Goal: Task Accomplishment & Management: Complete application form

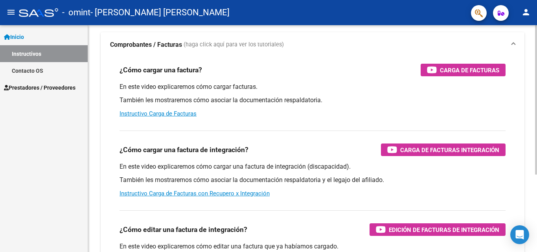
click at [537, 141] on div at bounding box center [536, 133] width 2 height 149
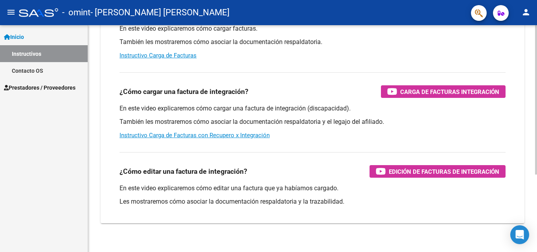
scroll to position [118, 0]
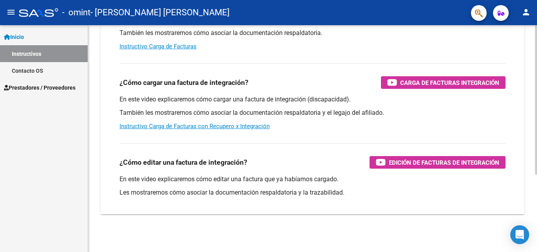
click at [537, 184] on div at bounding box center [536, 177] width 2 height 149
click at [537, 189] on div at bounding box center [536, 177] width 2 height 149
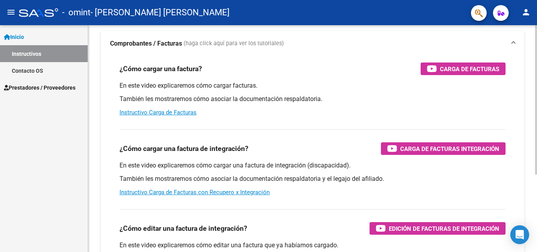
click at [537, 146] on div at bounding box center [536, 133] width 2 height 149
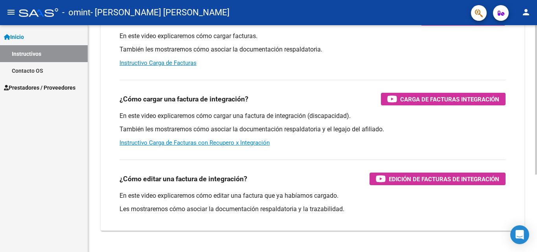
click at [537, 179] on div at bounding box center [536, 166] width 2 height 149
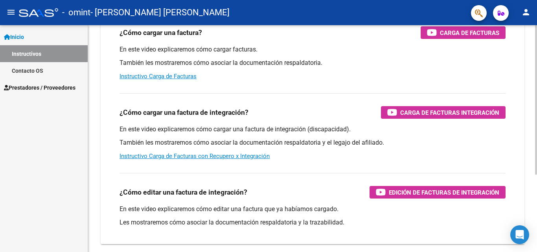
scroll to position [59, 0]
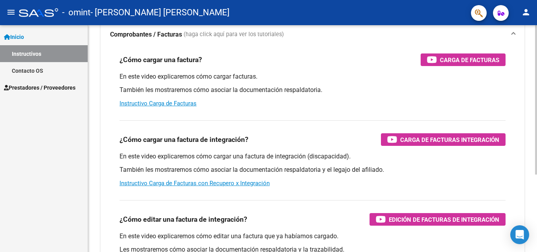
click at [536, 151] on div at bounding box center [536, 139] width 2 height 149
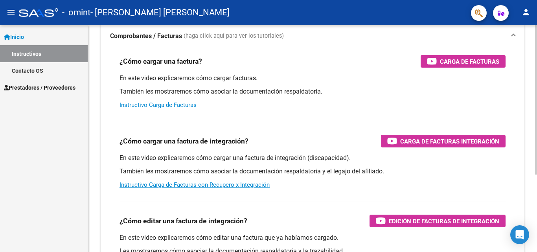
click at [178, 106] on link "Instructivo Carga de Facturas" at bounding box center [158, 104] width 77 height 7
click at [523, 15] on mat-icon "person" at bounding box center [525, 11] width 9 height 9
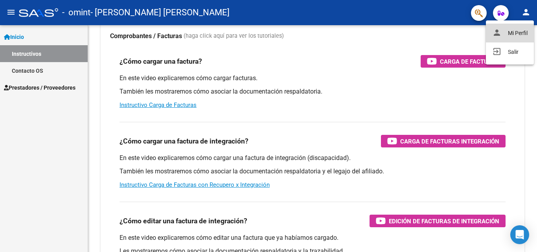
click at [513, 33] on button "person Mi Perfil" at bounding box center [510, 33] width 48 height 19
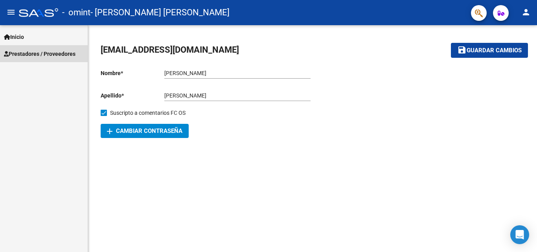
click at [59, 54] on span "Prestadores / Proveedores" at bounding box center [40, 54] width 72 height 9
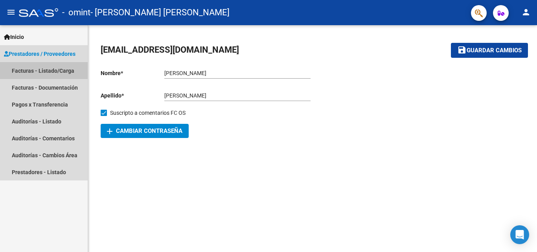
click at [57, 70] on link "Facturas - Listado/Carga" at bounding box center [44, 70] width 88 height 17
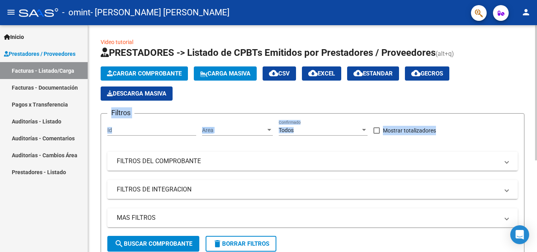
drag, startPoint x: 533, startPoint y: 98, endPoint x: 533, endPoint y: 104, distance: 6.7
click at [533, 104] on div "Video tutorial PRESTADORES -> Listado de CPBTs Emitidos por Prestadores / Prove…" at bounding box center [312, 212] width 449 height 375
click at [499, 89] on div "Cargar Comprobante Carga Masiva cloud_download CSV cloud_download EXCEL cloud_d…" at bounding box center [313, 83] width 424 height 34
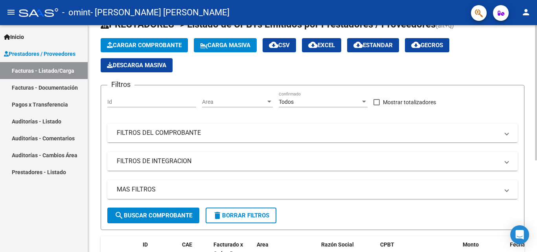
scroll to position [45, 0]
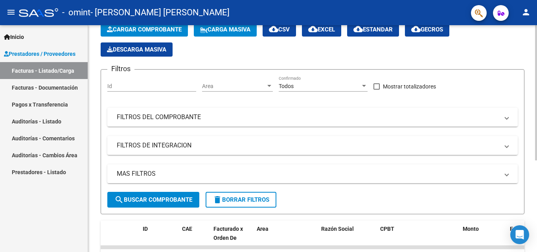
click at [537, 118] on div at bounding box center [536, 120] width 2 height 135
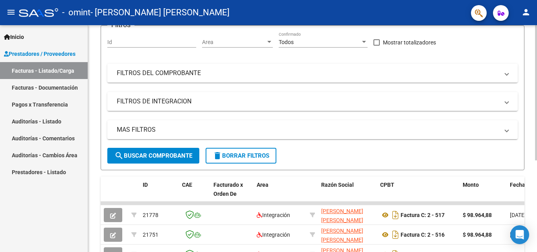
click at [536, 144] on div at bounding box center [536, 147] width 2 height 135
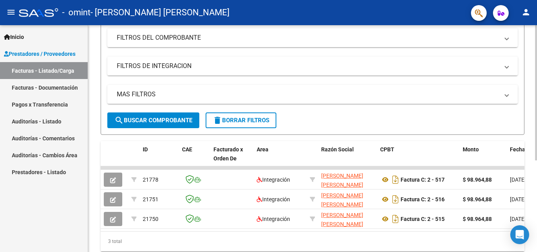
scroll to position [126, 0]
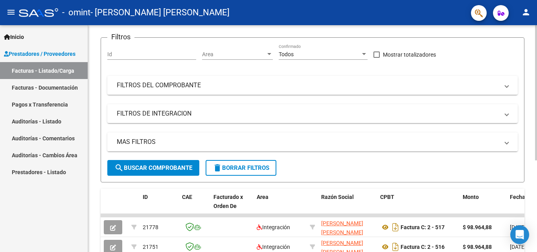
click at [537, 133] on div at bounding box center [536, 139] width 2 height 135
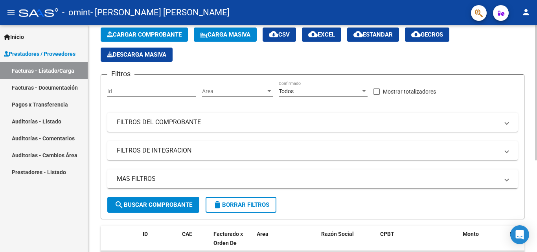
click at [537, 115] on div at bounding box center [536, 116] width 2 height 135
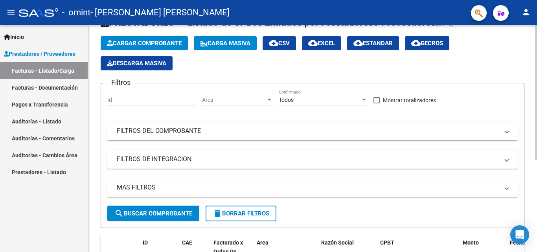
click at [537, 110] on div at bounding box center [536, 111] width 2 height 135
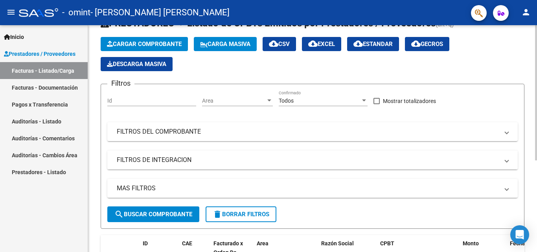
click at [508, 161] on span at bounding box center [506, 160] width 3 height 9
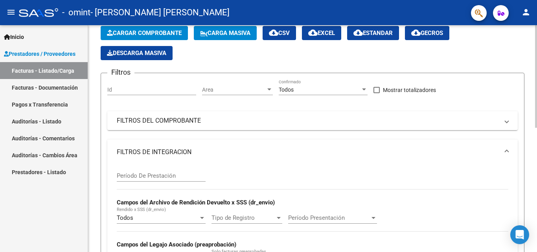
scroll to position [34, 0]
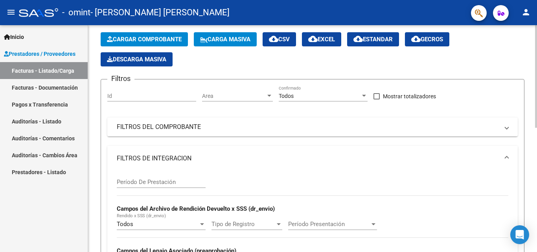
click at [537, 128] on div at bounding box center [536, 92] width 2 height 103
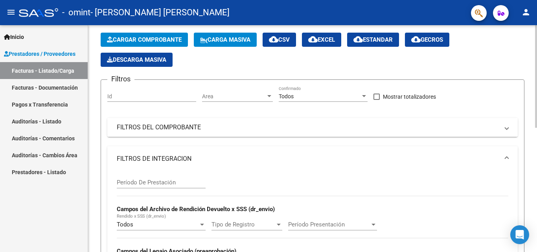
click at [509, 128] on span at bounding box center [506, 127] width 3 height 9
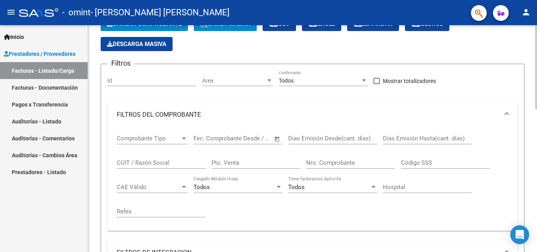
scroll to position [25, 0]
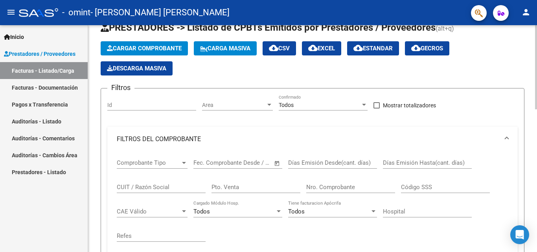
click at [536, 114] on div at bounding box center [536, 77] width 2 height 84
click at [270, 106] on div at bounding box center [269, 105] width 4 height 2
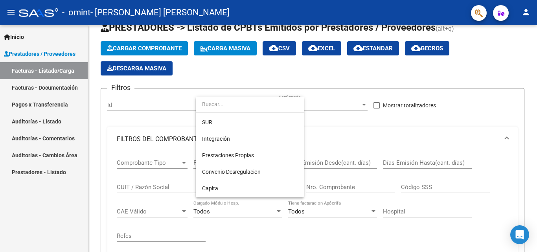
scroll to position [45, 0]
click at [368, 127] on div at bounding box center [268, 126] width 537 height 252
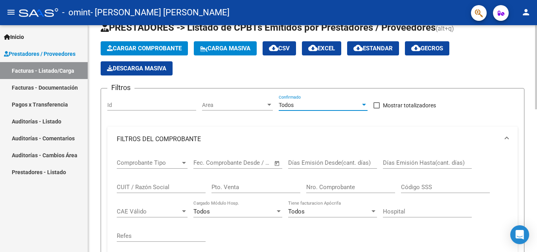
click at [361, 103] on div at bounding box center [364, 105] width 7 height 6
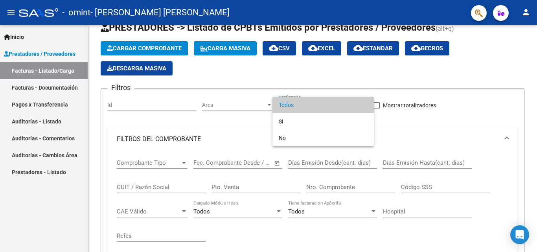
click at [396, 119] on div at bounding box center [268, 126] width 537 height 252
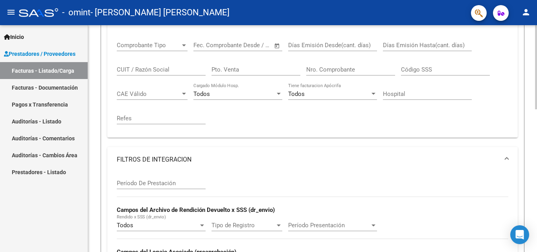
click at [537, 118] on div at bounding box center [536, 121] width 2 height 84
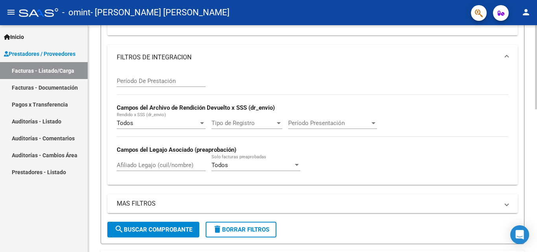
click at [537, 154] on div at bounding box center [536, 160] width 2 height 84
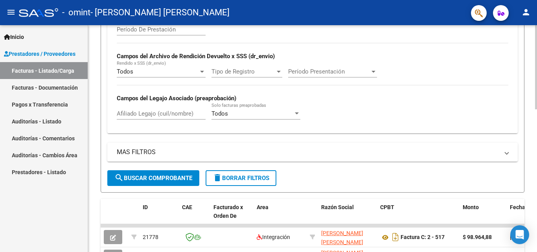
click at [537, 173] on div at bounding box center [536, 179] width 2 height 84
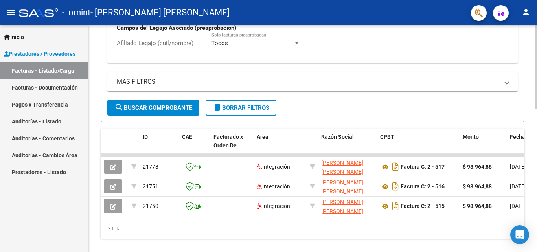
click at [537, 199] on div at bounding box center [536, 206] width 2 height 84
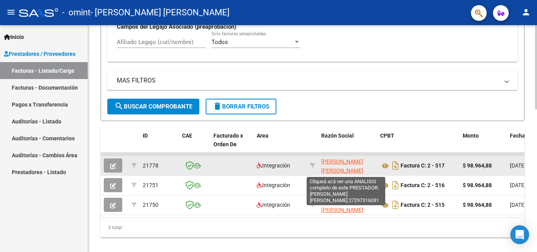
click at [342, 167] on span "[PERSON_NAME] [PERSON_NAME]" at bounding box center [342, 165] width 42 height 15
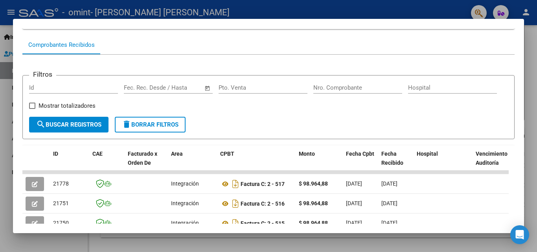
scroll to position [0, 0]
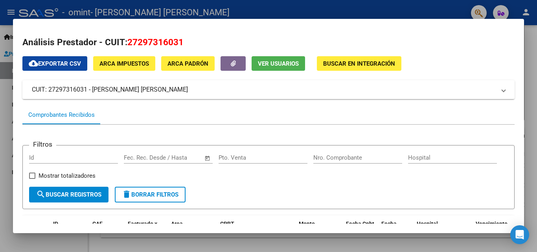
click at [530, 50] on div at bounding box center [268, 126] width 537 height 252
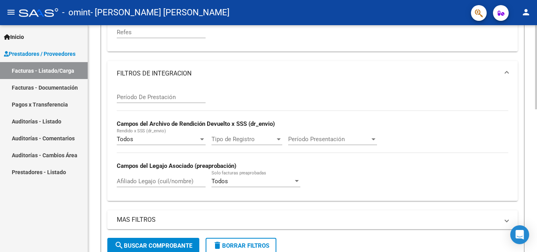
click at [537, 131] on div at bounding box center [536, 153] width 2 height 84
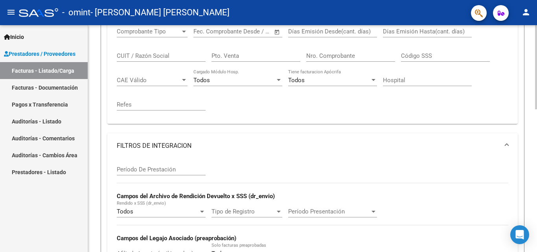
click at [537, 114] on div at bounding box center [536, 126] width 2 height 84
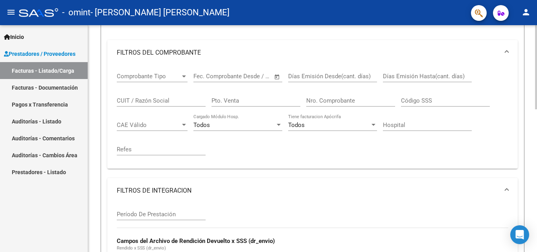
scroll to position [111, 0]
click at [537, 98] on div at bounding box center [536, 109] width 2 height 84
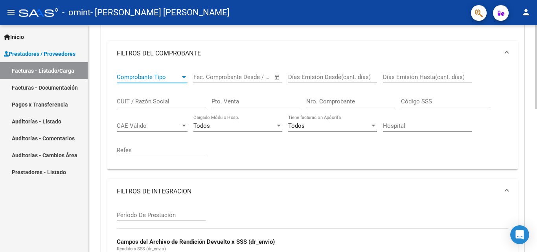
click at [183, 78] on div at bounding box center [184, 77] width 7 height 6
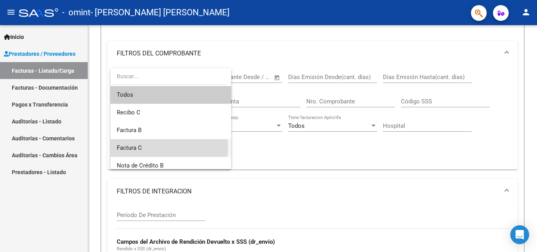
click at [155, 147] on span "Factura C" at bounding box center [171, 148] width 108 height 18
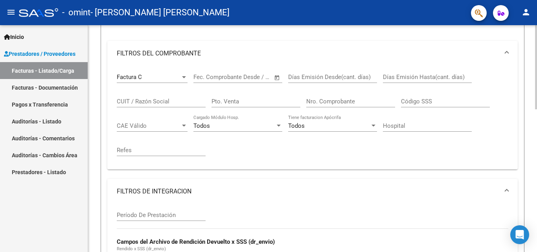
click at [278, 79] on span "Open calendar" at bounding box center [277, 77] width 19 height 19
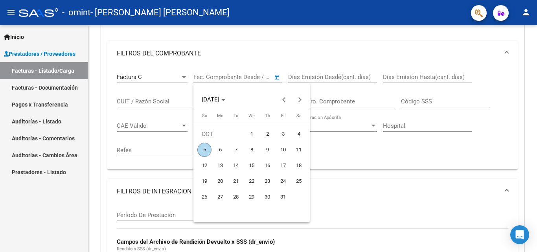
click at [204, 151] on span "5" at bounding box center [204, 150] width 14 height 14
type input "[DATE]"
click at [344, 77] on div at bounding box center [268, 126] width 537 height 252
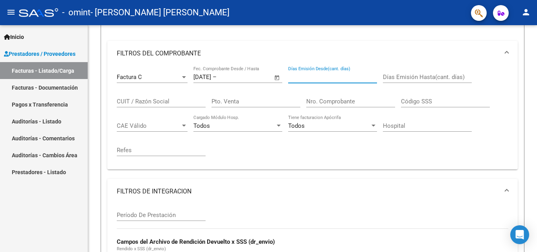
click at [344, 77] on input "Días Emisión Desde(cant. días)" at bounding box center [332, 77] width 89 height 7
click at [344, 77] on input "01" at bounding box center [332, 77] width 89 height 7
drag, startPoint x: 344, startPoint y: 77, endPoint x: 402, endPoint y: 76, distance: 57.4
click at [402, 76] on div "Factura C Comprobante Tipo [DATE] [DATE] – Fecha fin Fec. Comprobante Desde / H…" at bounding box center [313, 114] width 392 height 97
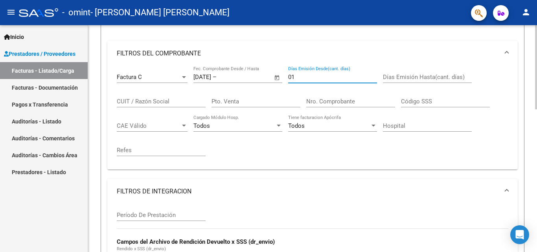
type input "01"
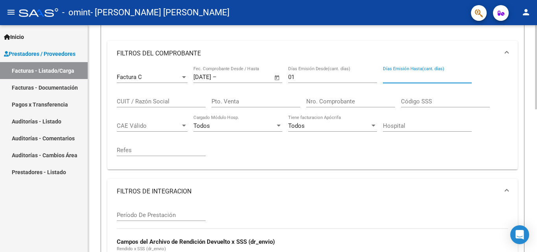
click at [388, 76] on input "Días Emisión Hasta(cant. días)" at bounding box center [427, 77] width 89 height 7
type input "30"
click at [186, 101] on input "CUIT / Razón Social" at bounding box center [161, 101] width 89 height 7
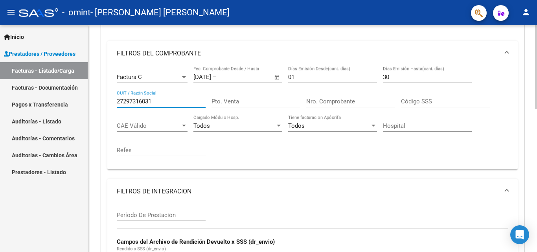
type input "27297316031"
click at [227, 101] on input "Pto. Venta" at bounding box center [256, 101] width 89 height 7
type input "00002"
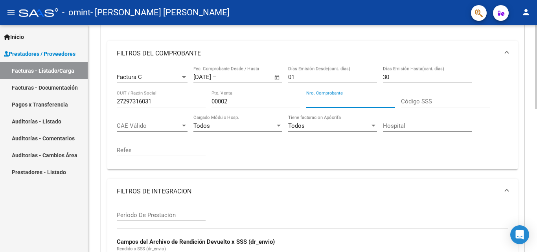
click at [314, 101] on input "Nro. Comprobante" at bounding box center [350, 101] width 89 height 7
type input "00000525"
click at [404, 101] on input "Código SSS" at bounding box center [445, 101] width 89 height 7
click at [186, 126] on div at bounding box center [184, 126] width 7 height 6
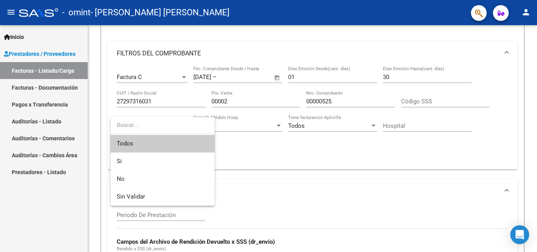
click at [284, 153] on div at bounding box center [268, 126] width 537 height 252
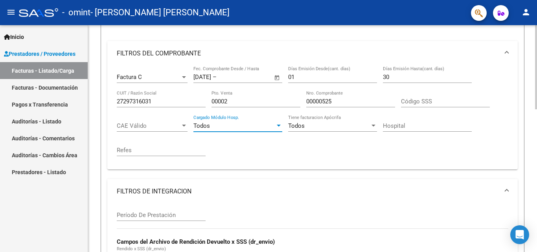
click at [279, 126] on div at bounding box center [279, 126] width 4 height 2
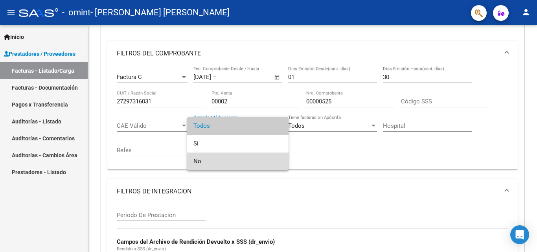
click at [200, 160] on span "No" at bounding box center [237, 162] width 89 height 18
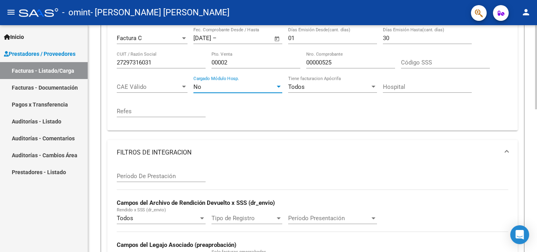
click at [537, 118] on div at bounding box center [536, 124] width 2 height 84
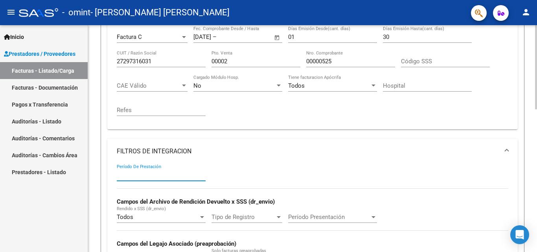
click at [151, 176] on input "Período De Prestación" at bounding box center [161, 174] width 89 height 7
click at [274, 167] on div "Período De Prestación Campos del Archivo de Rendición Devuelto x SSS (dr_envio)…" at bounding box center [313, 218] width 392 height 108
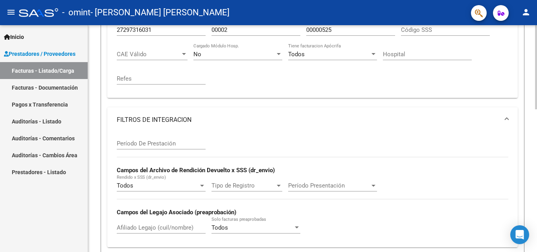
scroll to position [185, 0]
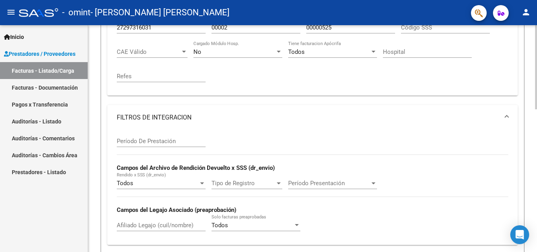
click at [537, 156] on div at bounding box center [536, 137] width 2 height 84
click at [127, 143] on input "Período De Prestación" at bounding box center [161, 141] width 89 height 7
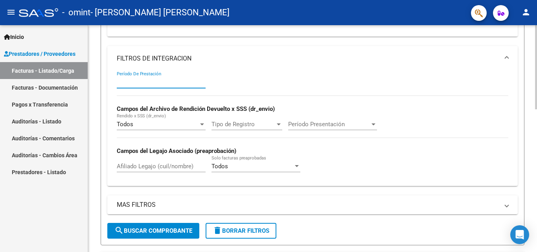
click at [537, 133] on div at bounding box center [536, 159] width 2 height 84
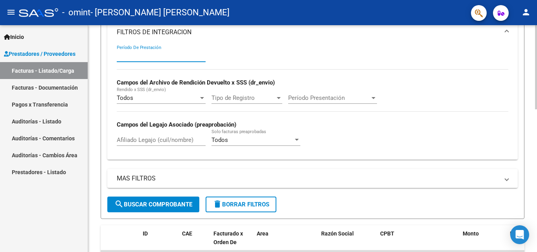
scroll to position [273, 0]
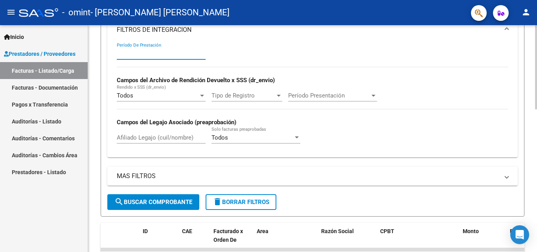
click at [537, 143] on div at bounding box center [536, 170] width 2 height 84
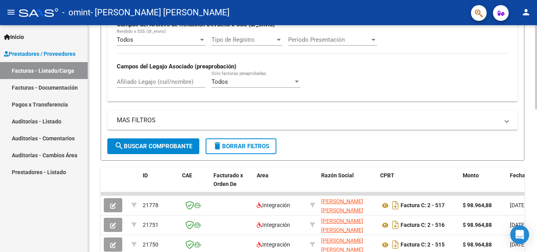
scroll to position [330, 0]
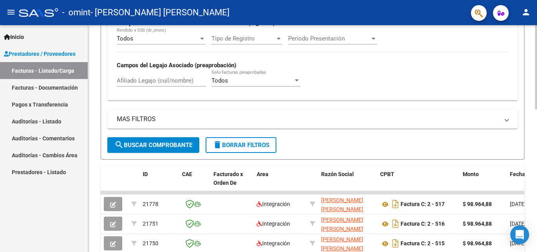
click at [537, 164] on div at bounding box center [536, 191] width 2 height 84
click at [506, 122] on span at bounding box center [506, 119] width 3 height 9
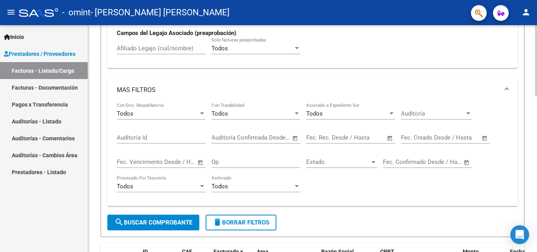
click at [537, 140] on div at bounding box center [536, 175] width 2 height 71
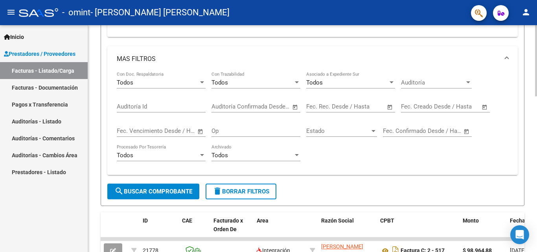
click at [537, 150] on div at bounding box center [536, 185] width 2 height 71
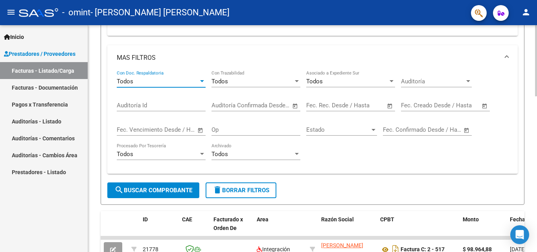
click at [202, 82] on div at bounding box center [202, 81] width 4 height 2
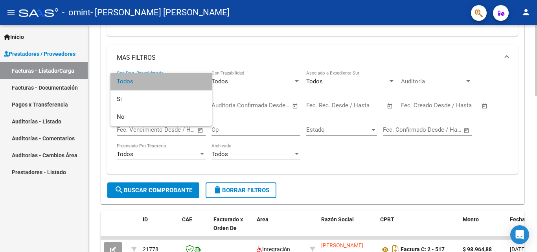
click at [202, 82] on span "Todos" at bounding box center [161, 82] width 89 height 18
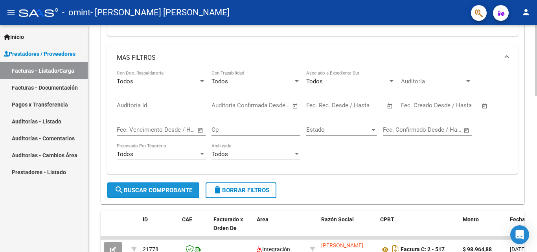
click at [174, 192] on span "search Buscar Comprobante" at bounding box center [153, 190] width 78 height 7
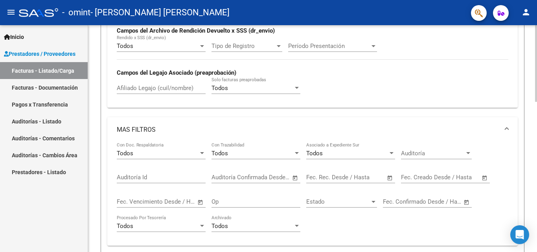
click at [537, 143] on div at bounding box center [536, 172] width 2 height 77
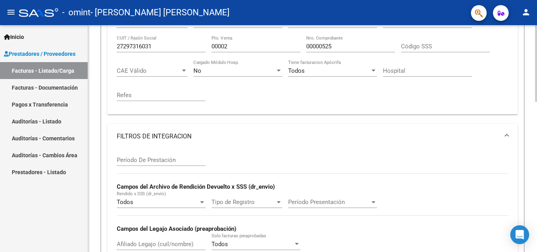
click at [537, 90] on div at bounding box center [536, 119] width 2 height 77
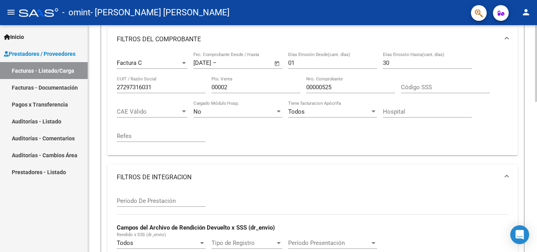
scroll to position [72, 0]
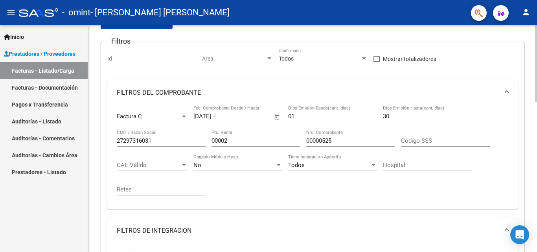
click at [537, 58] on div at bounding box center [536, 88] width 2 height 77
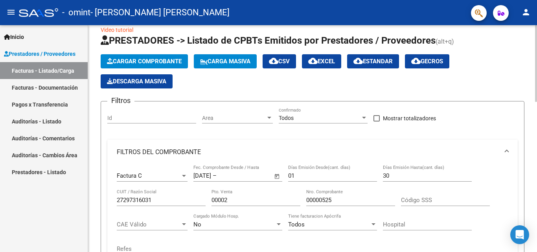
scroll to position [11, 0]
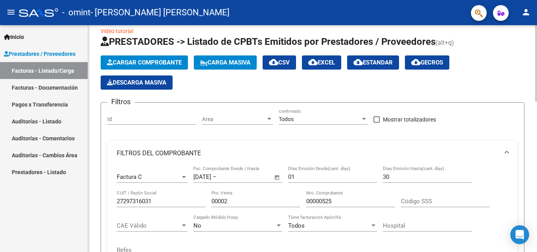
click at [537, 64] on div at bounding box center [536, 67] width 2 height 77
click at [150, 62] on span "Cargar Comprobante" at bounding box center [144, 62] width 75 height 7
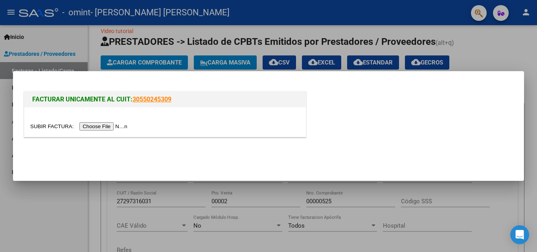
click at [109, 127] on input "file" at bounding box center [79, 126] width 99 height 8
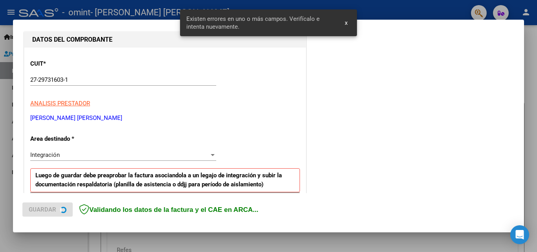
scroll to position [192, 0]
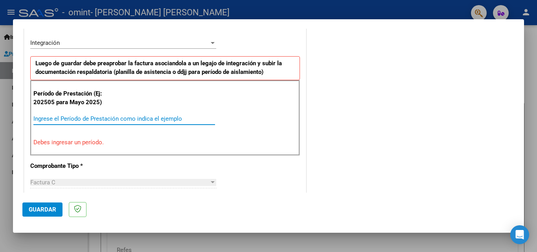
click at [86, 122] on input "Ingrese el Período de Prestación como indica el ejemplo" at bounding box center [124, 118] width 182 height 7
type input "201509"
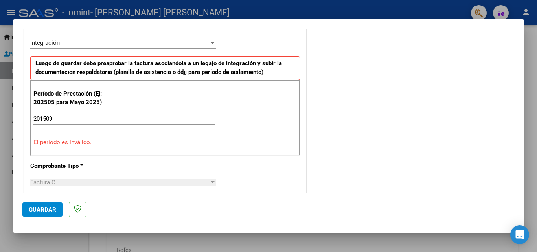
click at [99, 137] on div "Período de Prestación (Ej: 202505 para [DATE]) 201509 Ingrese el Período de Pre…" at bounding box center [165, 118] width 270 height 76
click at [209, 184] on div at bounding box center [212, 182] width 7 height 6
click at [211, 182] on div at bounding box center [213, 182] width 4 height 2
click at [42, 211] on span "Guardar" at bounding box center [43, 209] width 28 height 7
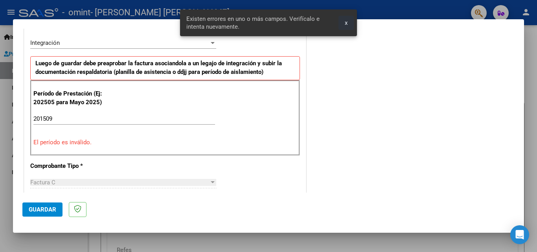
click at [345, 24] on span "x" at bounding box center [346, 22] width 3 height 7
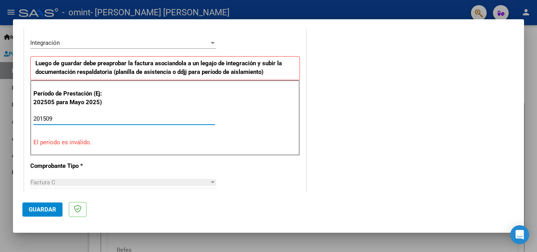
click at [43, 120] on input "201509" at bounding box center [124, 118] width 182 height 7
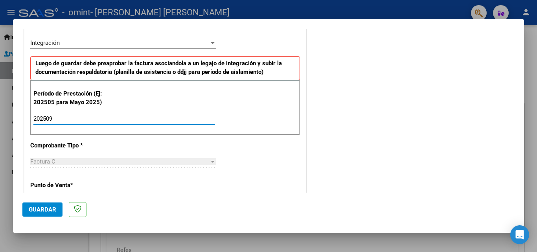
type input "202509"
click at [211, 161] on div at bounding box center [213, 162] width 4 height 2
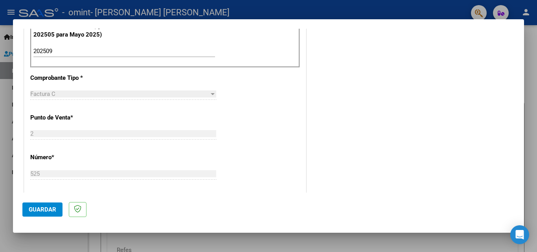
scroll to position [265, 0]
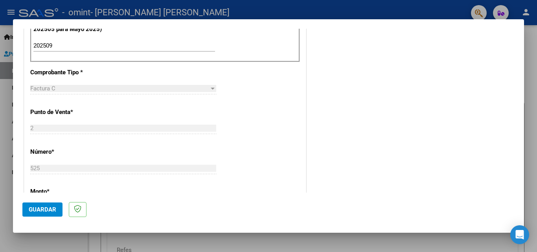
click at [211, 89] on div at bounding box center [213, 89] width 4 height 2
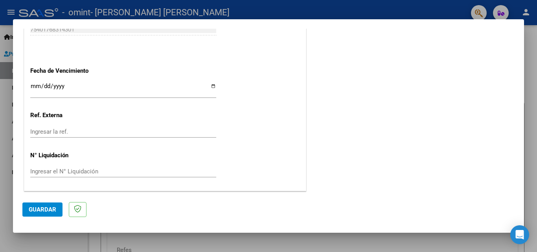
scroll to position [526, 0]
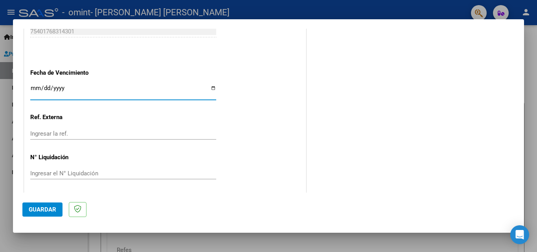
click at [212, 89] on input "Ingresar la fecha" at bounding box center [123, 91] width 186 height 13
type input "[DATE]"
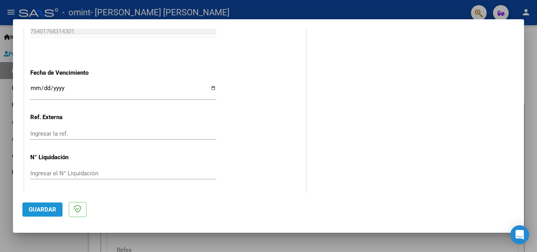
click at [42, 213] on button "Guardar" at bounding box center [42, 210] width 40 height 14
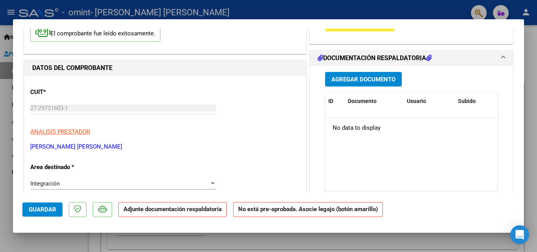
scroll to position [70, 0]
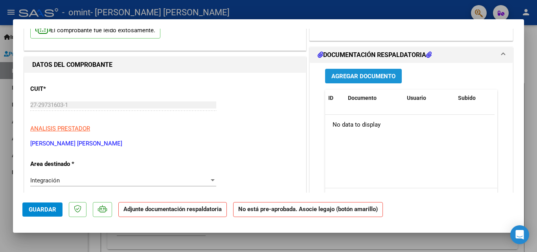
click at [360, 80] on button "Agregar Documento" at bounding box center [363, 76] width 77 height 15
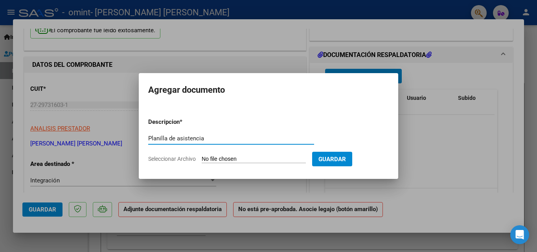
type input "Planilla de asistencia"
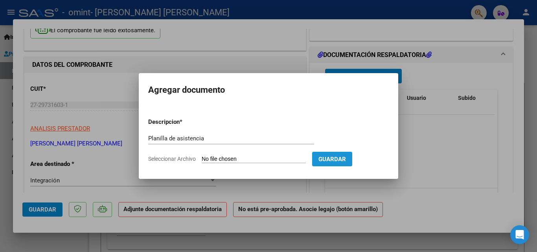
click at [346, 158] on span "Guardar" at bounding box center [333, 159] width 28 height 7
click at [241, 160] on input "Seleccionar Archivo" at bounding box center [254, 159] width 104 height 7
type input "C:\fakepath\Asistencia septiembre.pdf"
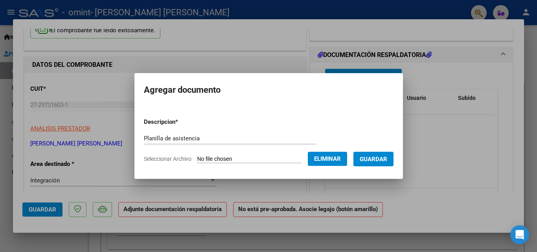
click at [383, 162] on span "Guardar" at bounding box center [374, 159] width 28 height 7
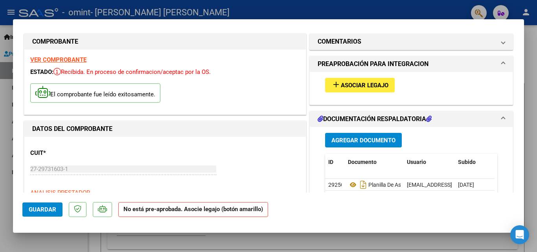
scroll to position [0, 0]
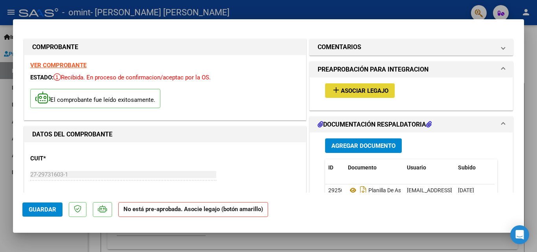
click at [363, 92] on span "Asociar Legajo" at bounding box center [365, 90] width 48 height 7
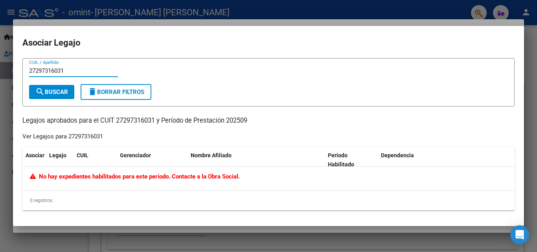
type input "27297316031"
click at [64, 94] on span "search Buscar" at bounding box center [51, 91] width 33 height 7
click at [106, 94] on span "delete Borrar Filtros" at bounding box center [116, 91] width 57 height 7
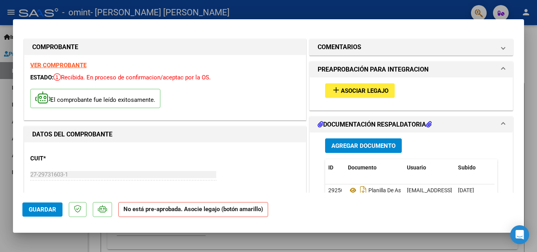
click at [537, 68] on div at bounding box center [268, 126] width 537 height 252
type input "$ 0,00"
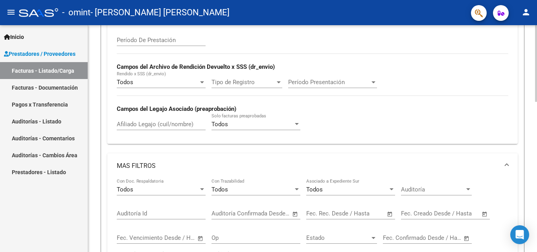
click at [537, 165] on div at bounding box center [536, 160] width 2 height 77
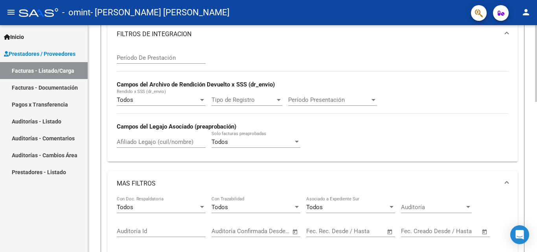
click at [536, 157] on div at bounding box center [536, 154] width 2 height 77
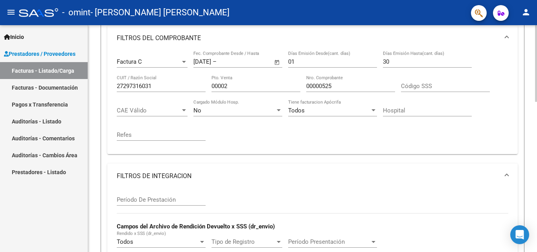
scroll to position [113, 0]
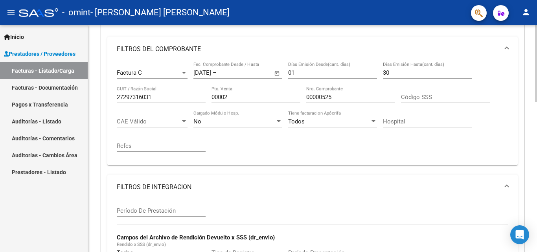
click at [535, 107] on div "Video tutorial PRESTADORES -> Listado de CPBTs Emitidos por Prestadores / Prove…" at bounding box center [313, 245] width 451 height 670
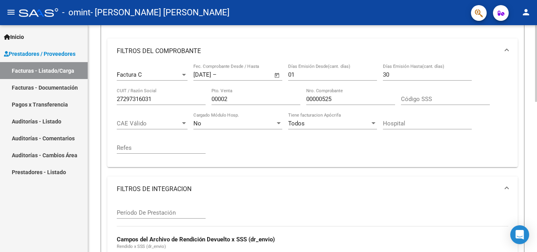
drag, startPoint x: 535, startPoint y: 107, endPoint x: 537, endPoint y: 41, distance: 65.7
click at [537, 41] on div "Video tutorial PRESTADORES -> Listado de CPBTs Emitidos por Prestadores / Prove…" at bounding box center [313, 247] width 451 height 670
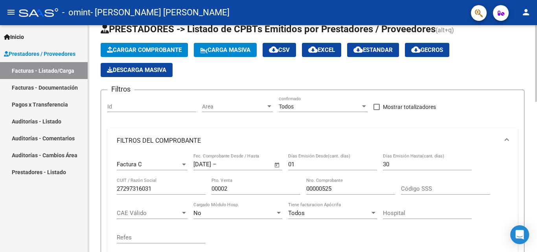
scroll to position [0, 0]
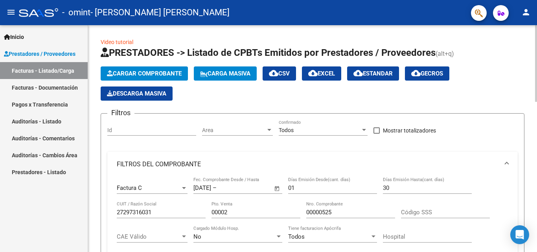
click at [537, 42] on div at bounding box center [536, 63] width 2 height 77
click at [537, 34] on div at bounding box center [536, 63] width 2 height 77
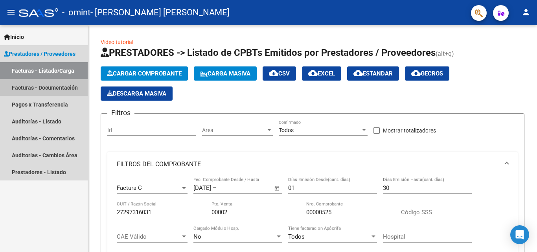
click at [64, 88] on link "Facturas - Documentación" at bounding box center [44, 87] width 88 height 17
